Goal: Task Accomplishment & Management: Use online tool/utility

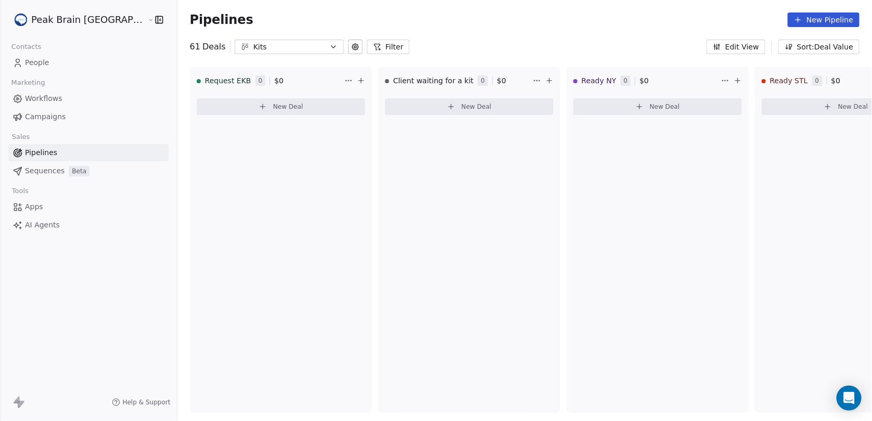
click at [253, 44] on div "Kits" at bounding box center [289, 47] width 72 height 11
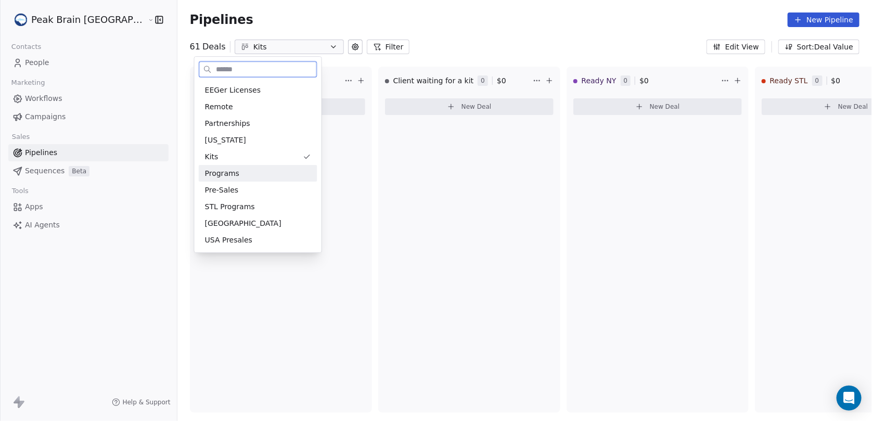
click at [239, 172] on div "Programs" at bounding box center [258, 173] width 106 height 11
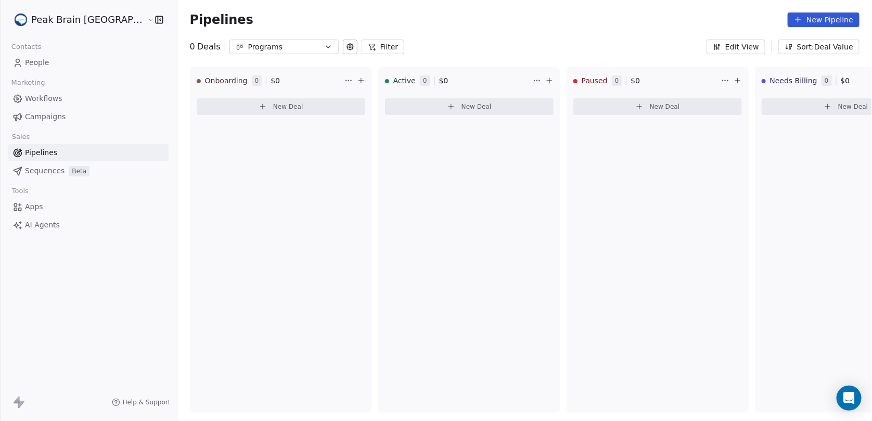
click at [252, 48] on div "Programs" at bounding box center [284, 47] width 72 height 11
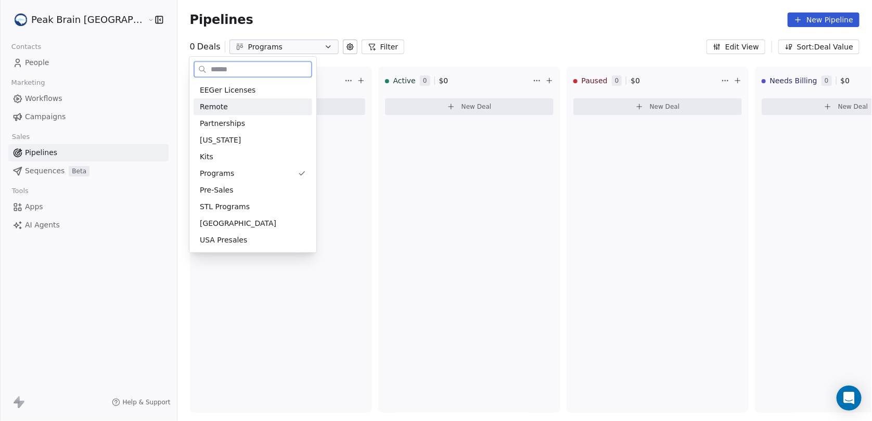
click at [239, 104] on div "Remote" at bounding box center [253, 106] width 106 height 11
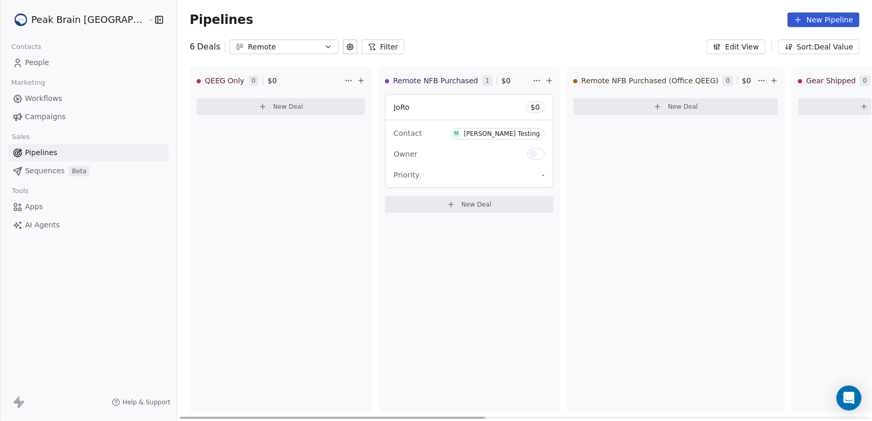
click at [403, 105] on div "JoRo $ 0" at bounding box center [470, 107] width 168 height 25
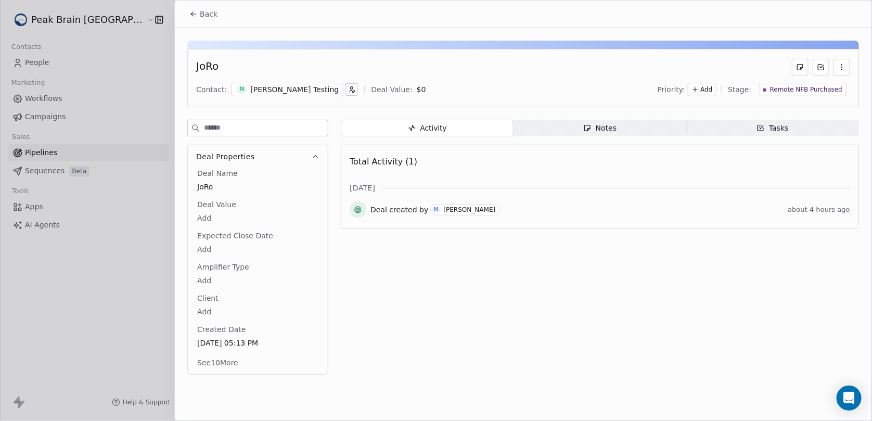
click at [285, 87] on div "[PERSON_NAME] Testing" at bounding box center [294, 89] width 88 height 10
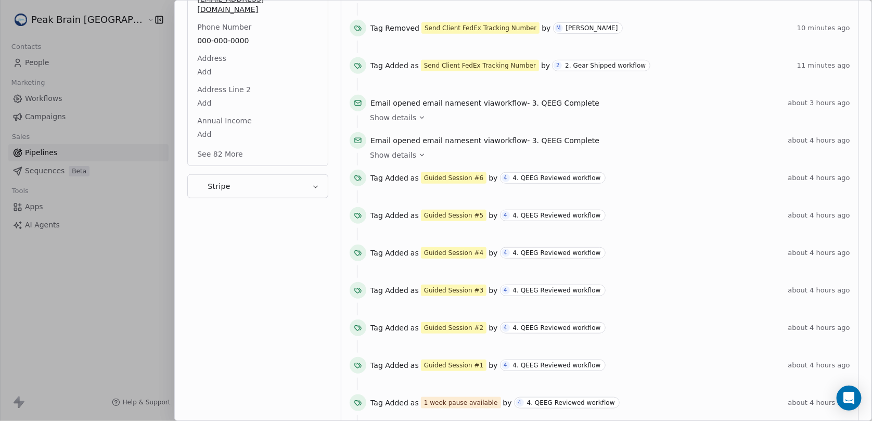
scroll to position [260, 0]
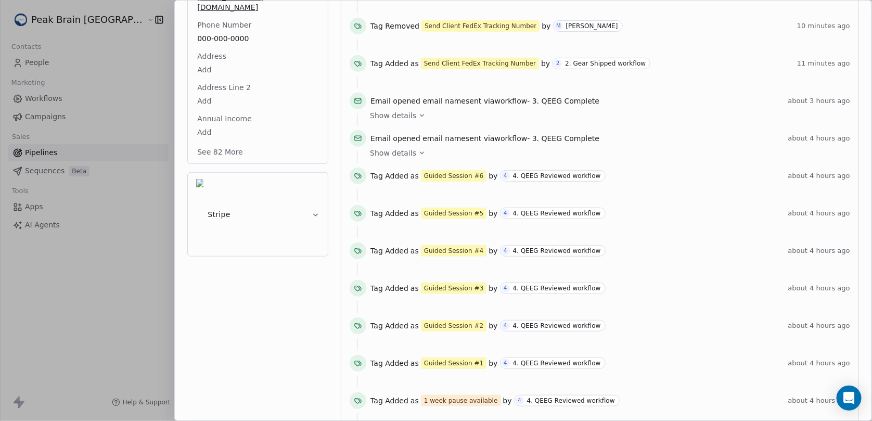
click at [282, 173] on button "Stripe" at bounding box center [258, 214] width 140 height 83
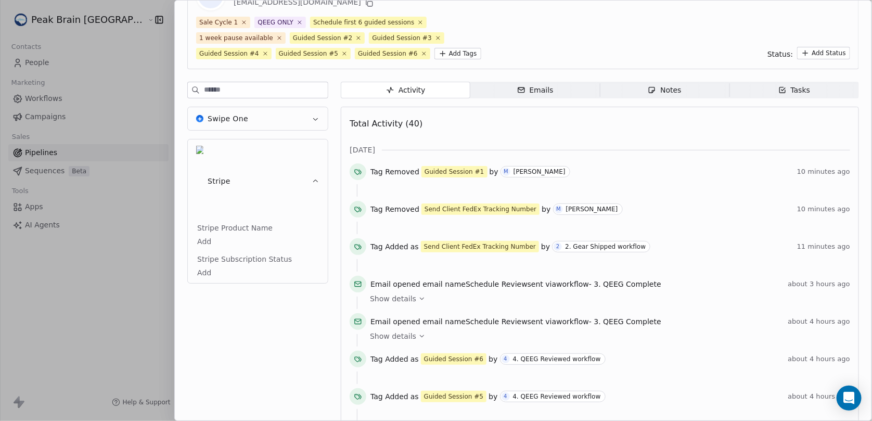
scroll to position [52, 0]
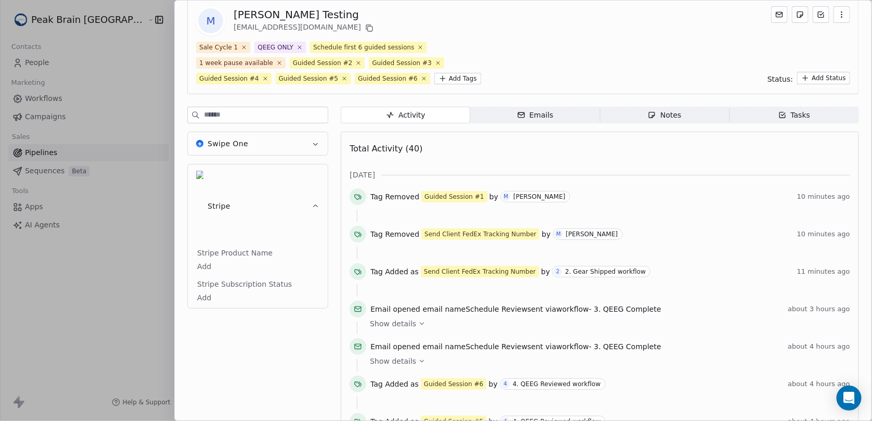
click at [298, 170] on button "Stripe" at bounding box center [258, 205] width 140 height 83
click at [303, 170] on button "Stripe" at bounding box center [258, 205] width 140 height 83
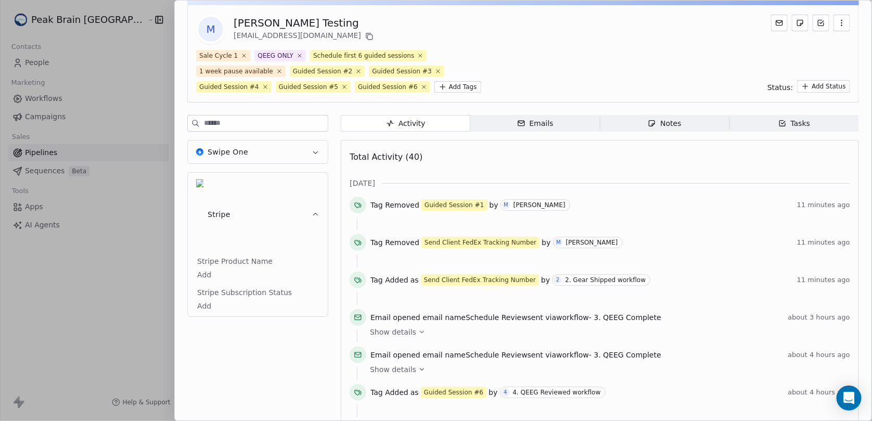
scroll to position [0, 0]
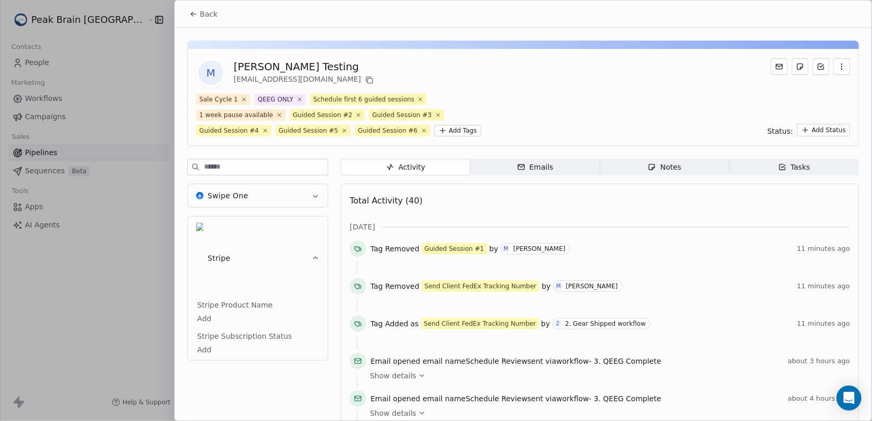
click at [267, 228] on button "Stripe" at bounding box center [258, 257] width 140 height 83
click at [268, 195] on button "Swipe One" at bounding box center [258, 195] width 140 height 23
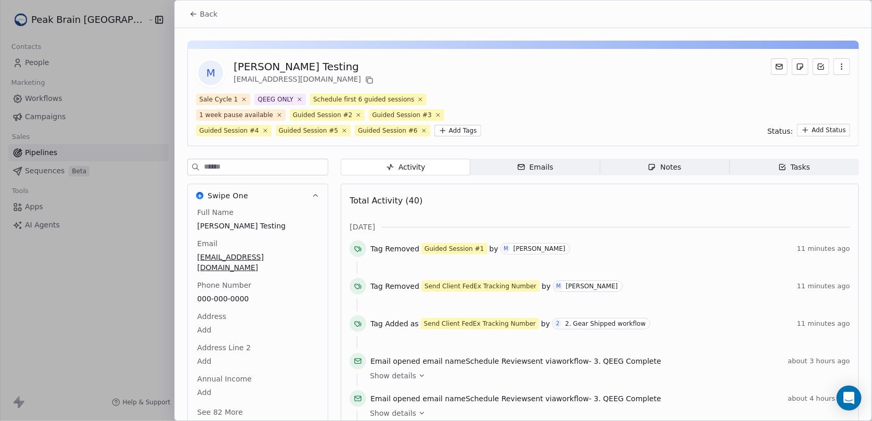
click at [268, 195] on button "Swipe One" at bounding box center [258, 195] width 140 height 23
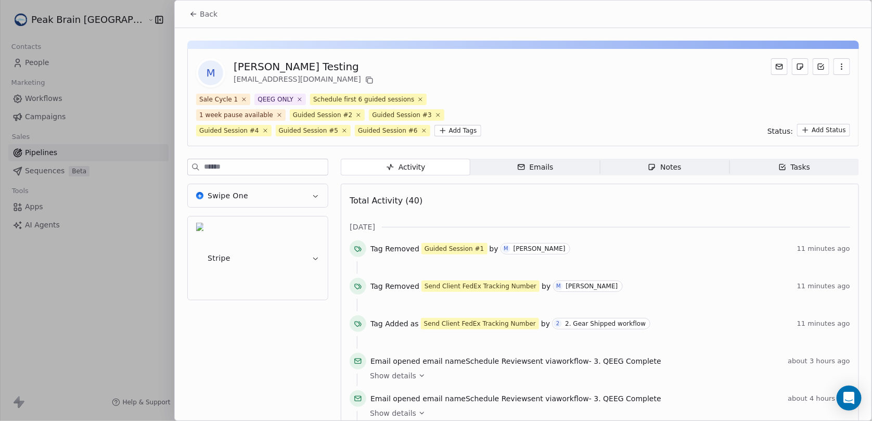
click at [253, 222] on button "Stripe" at bounding box center [258, 257] width 140 height 83
click at [156, 219] on div at bounding box center [436, 210] width 872 height 421
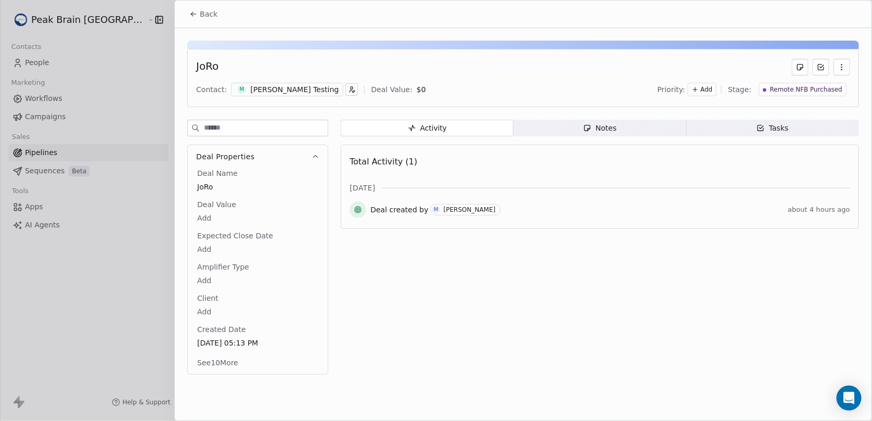
click at [191, 13] on icon at bounding box center [193, 14] width 8 height 8
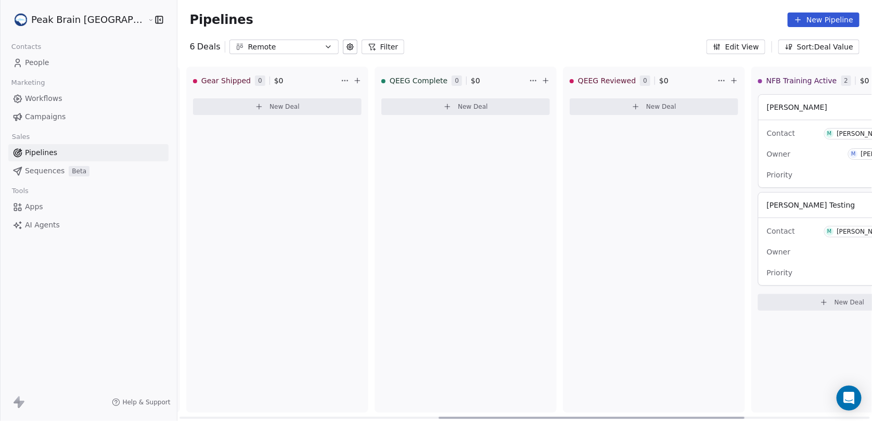
scroll to position [0, 796]
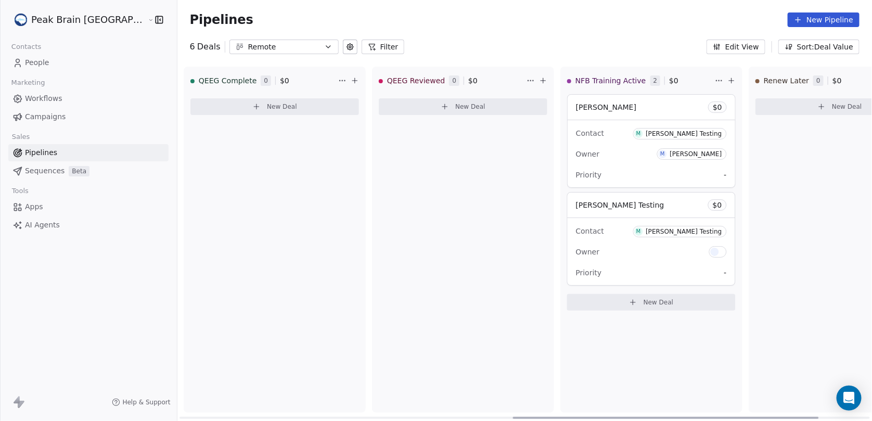
drag, startPoint x: 390, startPoint y: 417, endPoint x: 723, endPoint y: 384, distance: 335.3
click at [723, 417] on div at bounding box center [666, 418] width 306 height 2
